Goal: Task Accomplishment & Management: Use online tool/utility

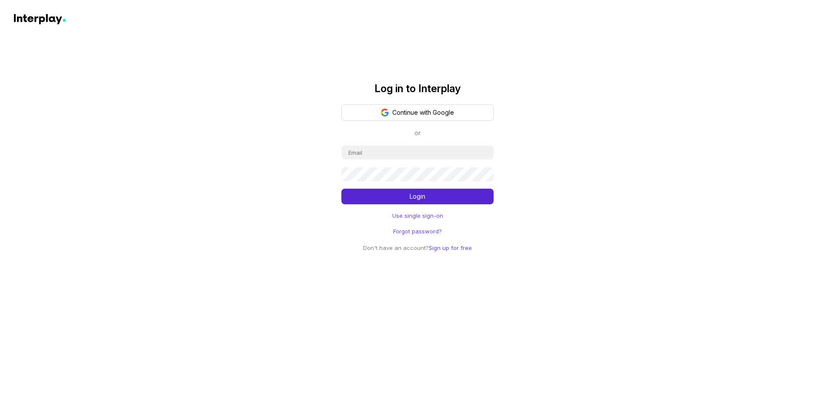
click at [401, 114] on button "Continue with Google" at bounding box center [418, 112] width 152 height 17
click at [371, 114] on button "Continue with Google" at bounding box center [418, 112] width 152 height 17
click at [419, 213] on link "Use single sign-on" at bounding box center [417, 215] width 51 height 9
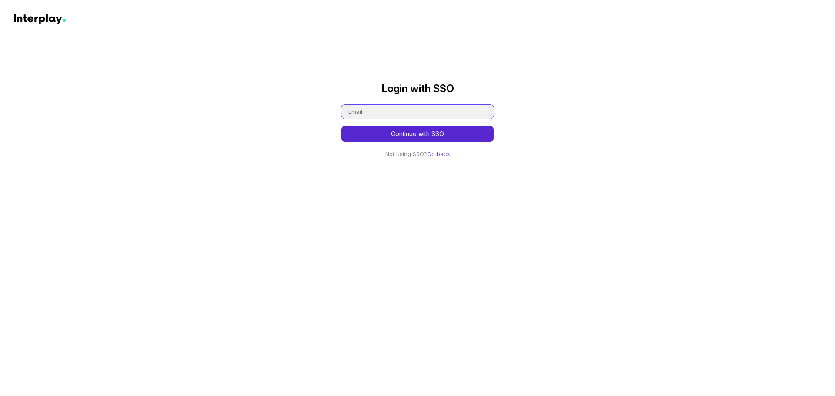
click at [394, 114] on input "email" at bounding box center [418, 112] width 152 height 14
type input "ayush.pal@nielsen.com"
click at [390, 130] on button "Continue with SSO" at bounding box center [418, 134] width 152 height 16
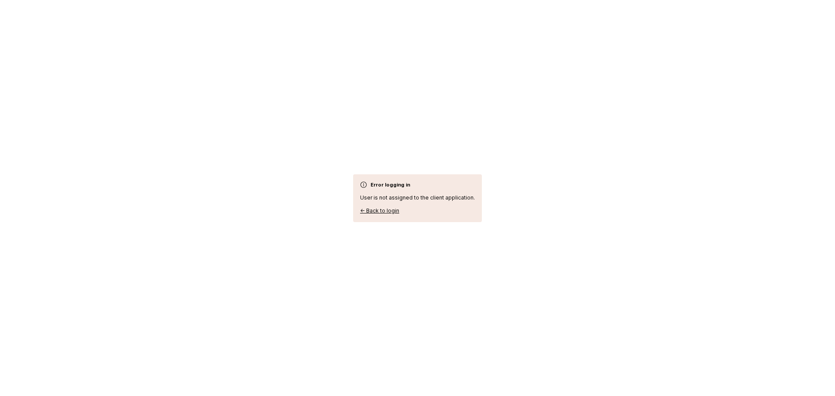
click at [380, 208] on link "← Back to login" at bounding box center [379, 211] width 39 height 7
